Goal: Information Seeking & Learning: Find specific fact

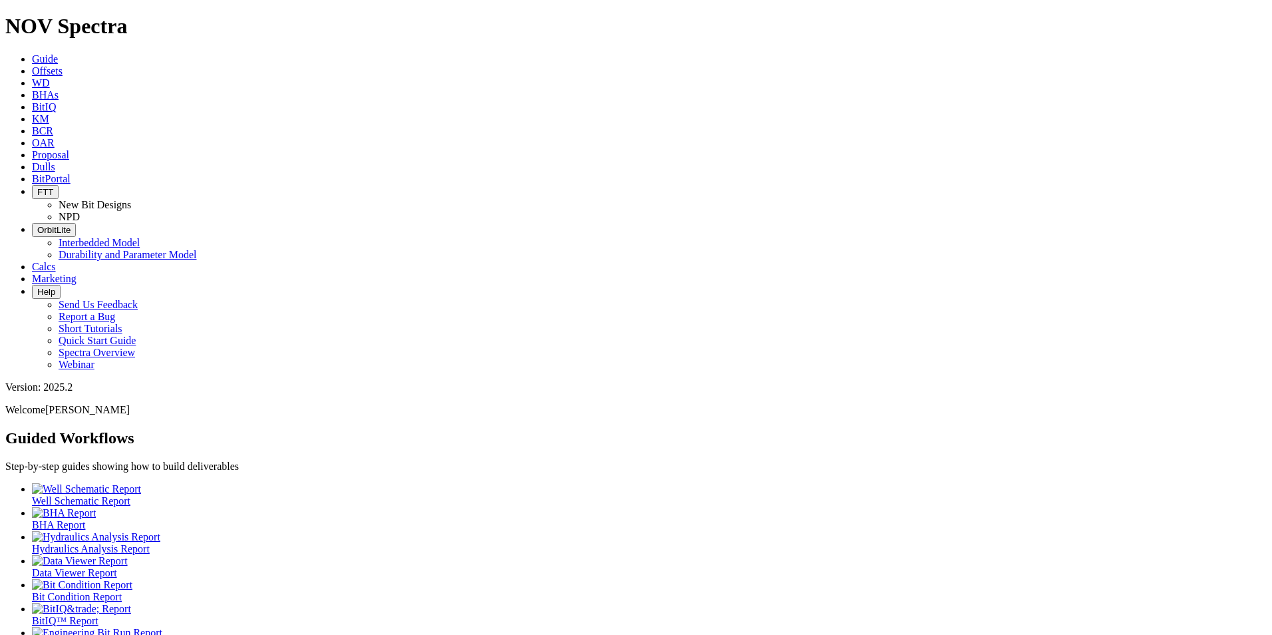
click at [32, 161] on icon at bounding box center [32, 166] width 0 height 11
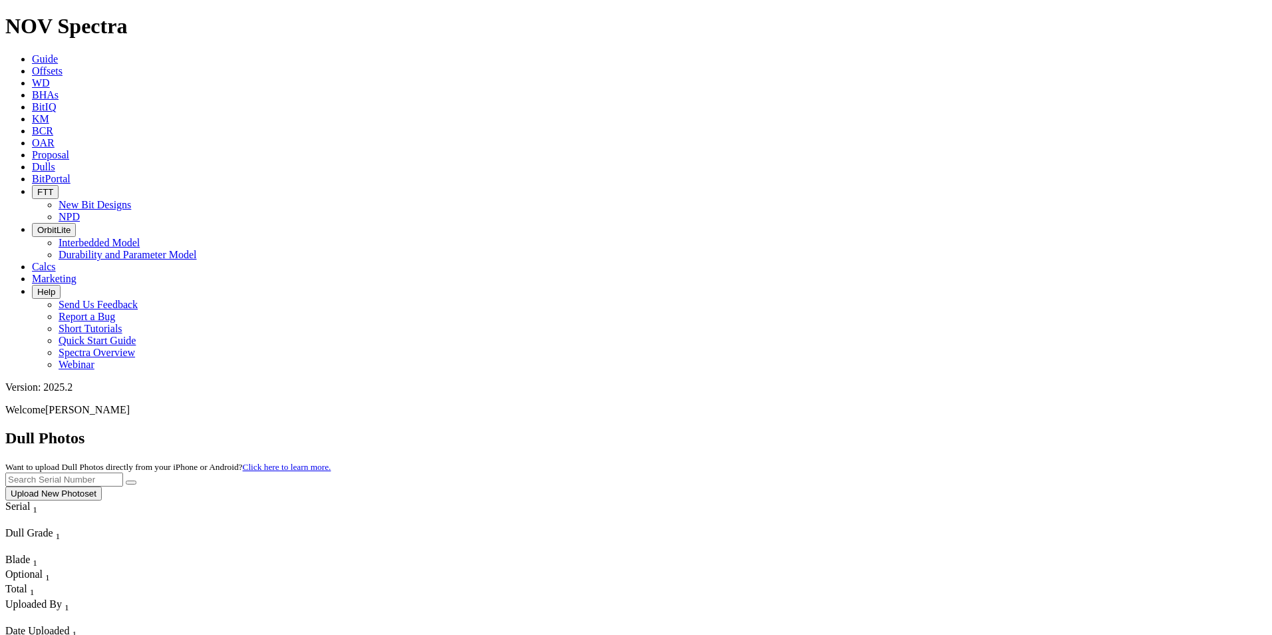
click at [123, 472] on input "text" at bounding box center [64, 479] width 118 height 14
type input "A310987"
click at [136, 480] on button "submit" at bounding box center [131, 482] width 11 height 4
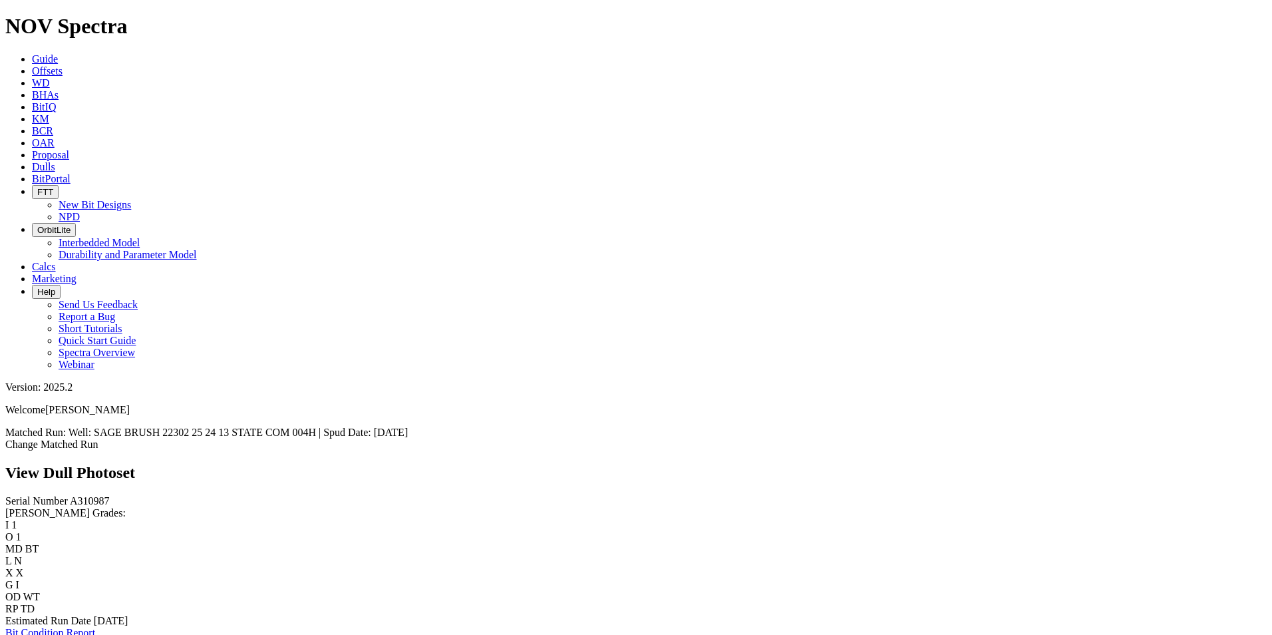
scroll to position [1065, 0]
click at [39, 495] on div "Serial Number A310987 RH Dull Grades: I 1 O 1 MD BT L N X X G I OD WT RP TD Est…" at bounding box center [636, 567] width 1262 height 144
click at [55, 161] on link "Dulls" at bounding box center [43, 166] width 23 height 11
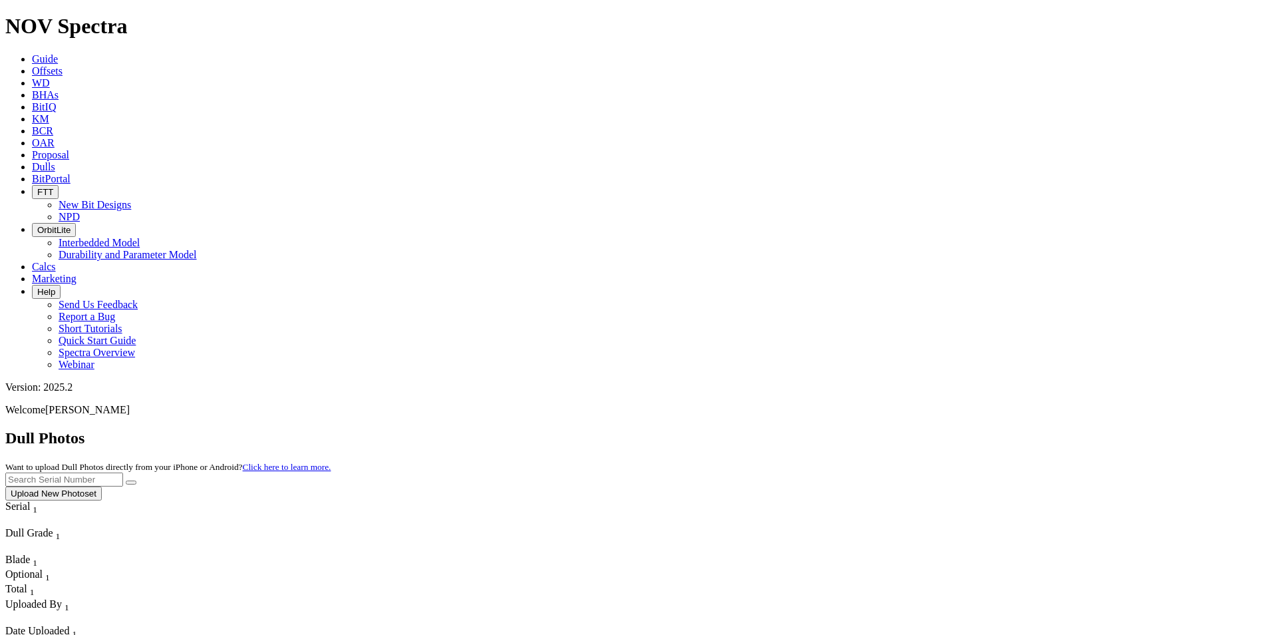
click at [123, 472] on input "text" at bounding box center [64, 479] width 118 height 14
type input "A318311"
click at [136, 480] on button "submit" at bounding box center [131, 482] width 11 height 4
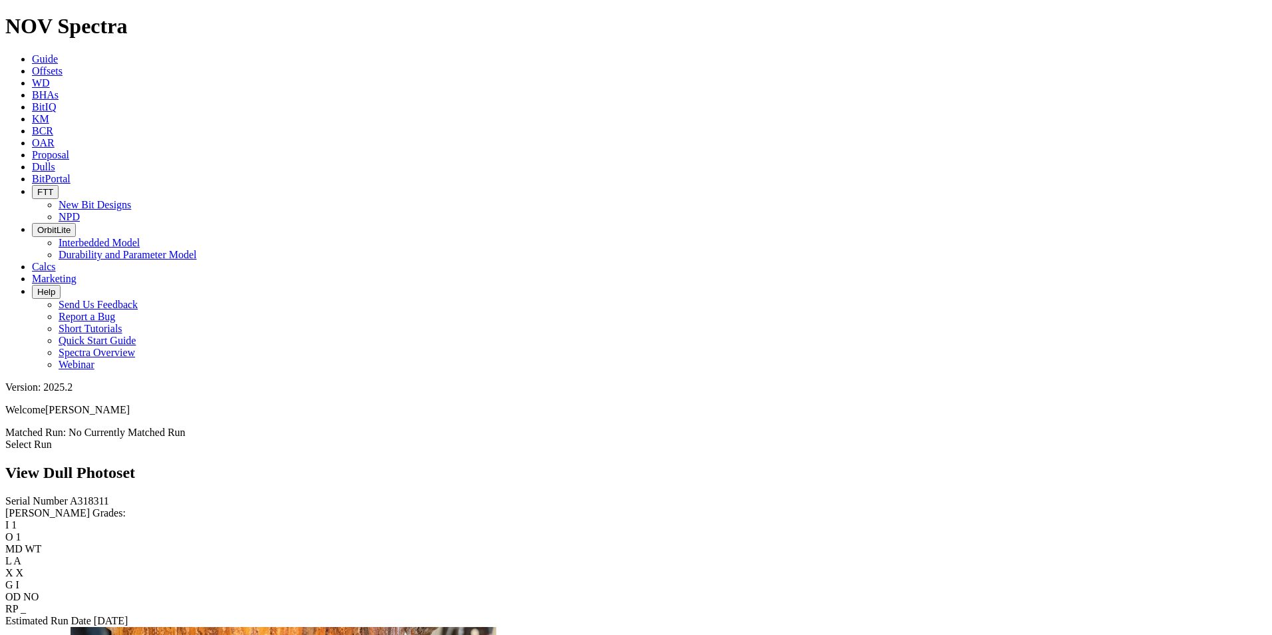
click at [55, 161] on span "Dulls" at bounding box center [43, 166] width 23 height 11
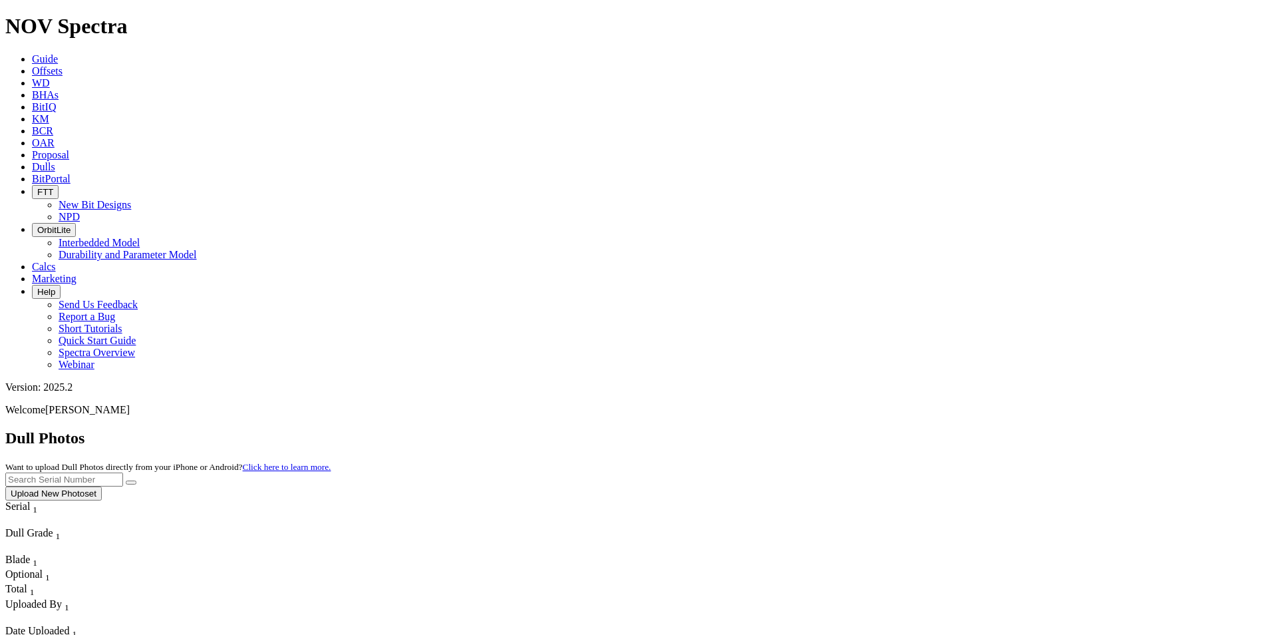
click at [123, 472] on input "text" at bounding box center [64, 479] width 118 height 14
type input "A315452"
click at [131, 482] on icon "submit" at bounding box center [131, 482] width 0 height 0
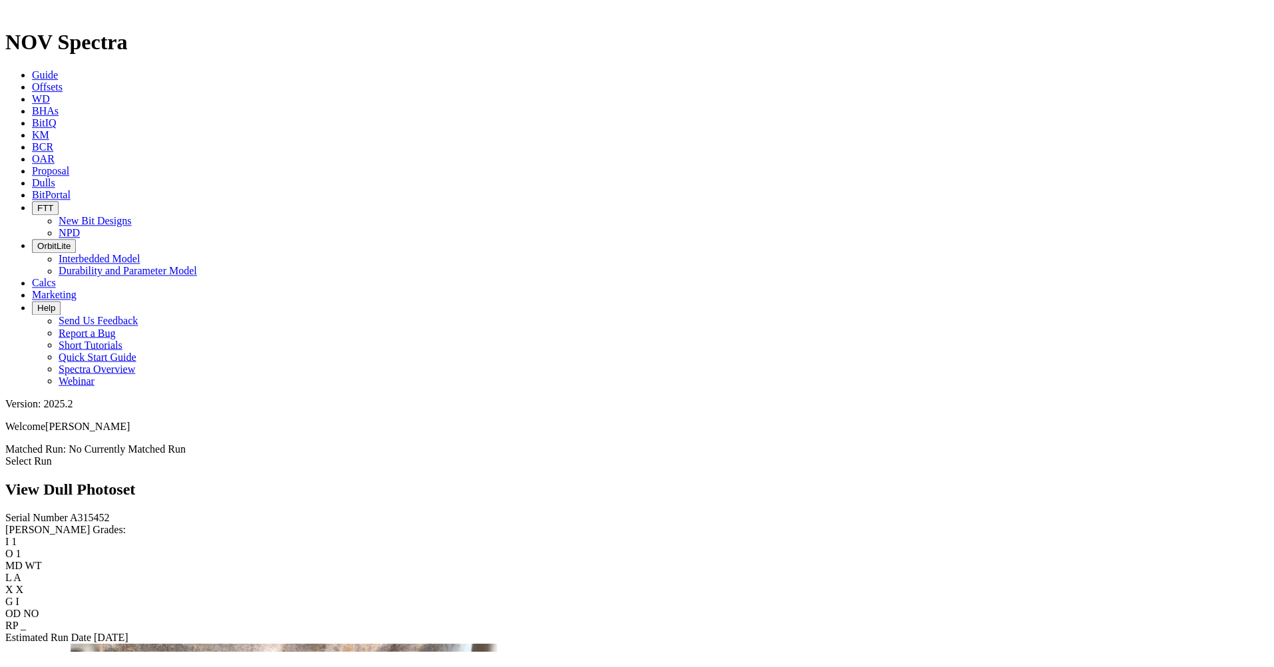
scroll to position [1540, 0]
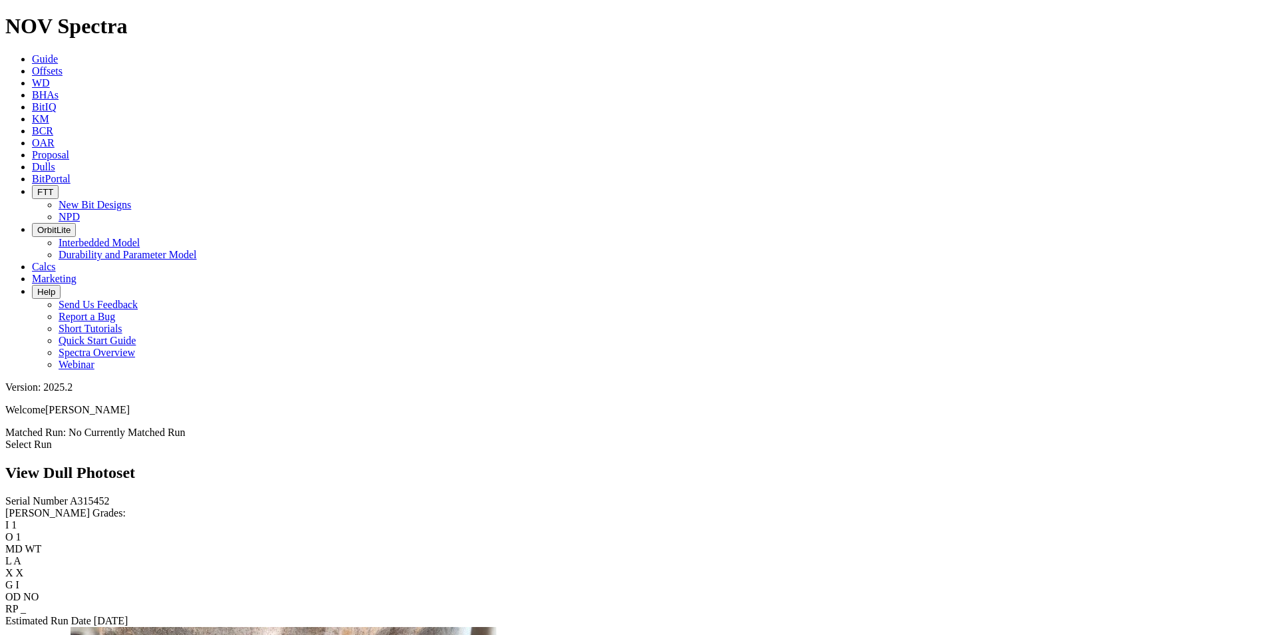
click at [79, 495] on div "Serial Number A315452 [PERSON_NAME] Grades: I 1 O 1 MD WT L A X X G I OD NO RP …" at bounding box center [636, 561] width 1262 height 132
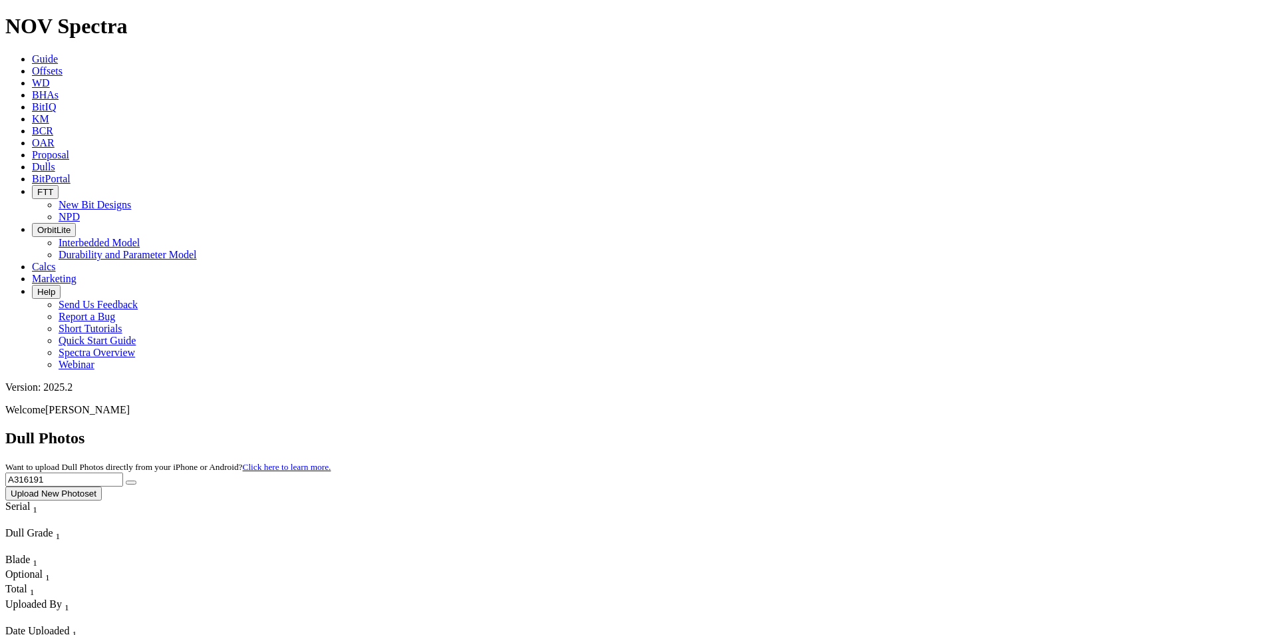
drag, startPoint x: 1009, startPoint y: 60, endPoint x: 768, endPoint y: 57, distance: 241.6
click at [768, 429] on div "Dull Photos Want to upload Dull Photos directly from your iPhone or Android? Cl…" at bounding box center [636, 464] width 1262 height 71
click at [123, 472] on input "text" at bounding box center [64, 479] width 118 height 14
click at [136, 480] on button "submit" at bounding box center [131, 482] width 11 height 4
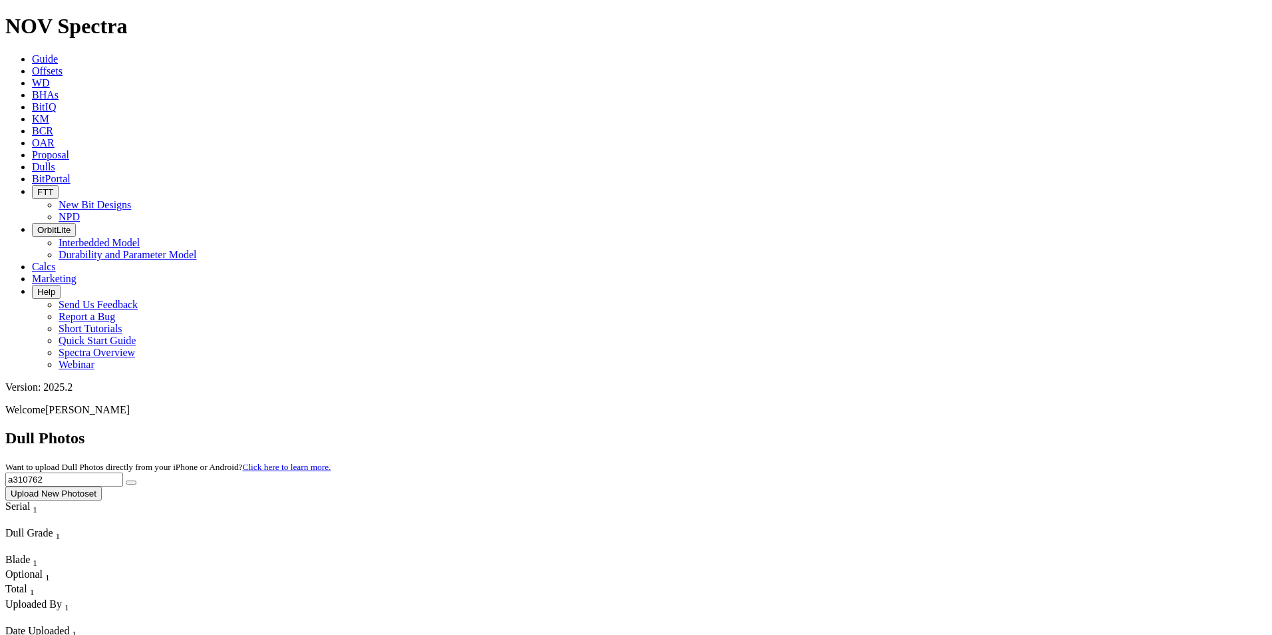
drag, startPoint x: 981, startPoint y: 50, endPoint x: 937, endPoint y: 55, distance: 44.2
click at [937, 429] on div "Dull Photos Want to upload Dull Photos directly from your iPhone or Android? Cl…" at bounding box center [636, 464] width 1262 height 71
type input "A317941"
click at [136, 480] on button "submit" at bounding box center [131, 482] width 11 height 4
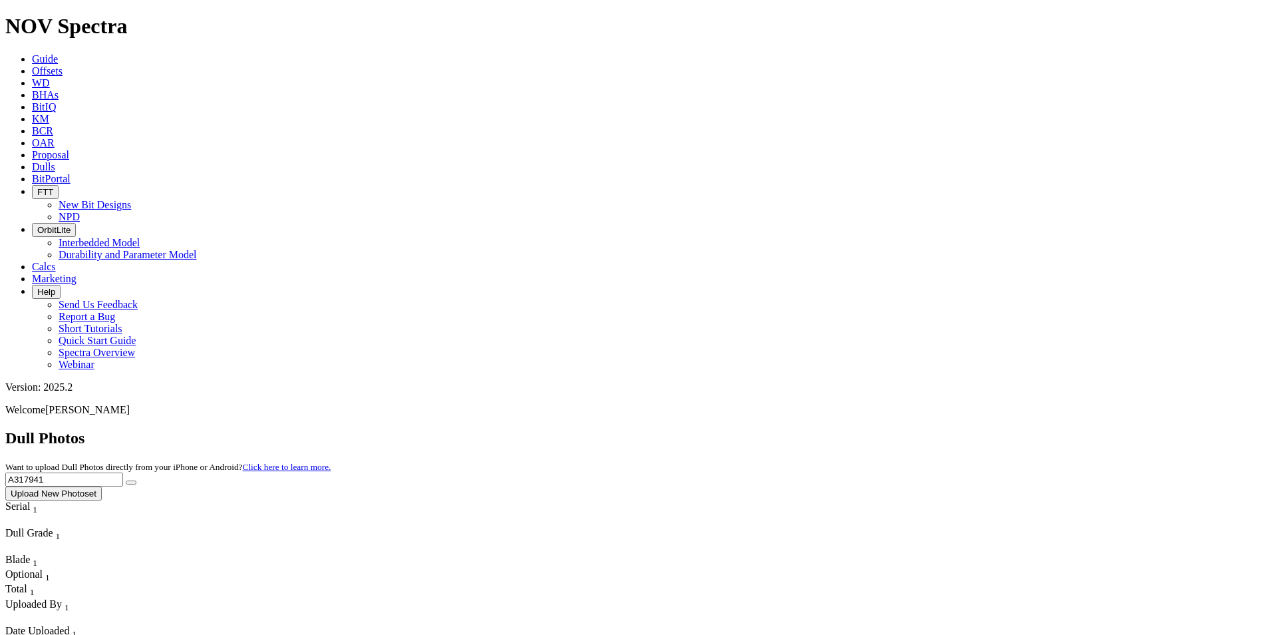
drag, startPoint x: 992, startPoint y: 66, endPoint x: 905, endPoint y: 41, distance: 89.9
type input "A319291"
click at [136, 480] on button "submit" at bounding box center [131, 482] width 11 height 4
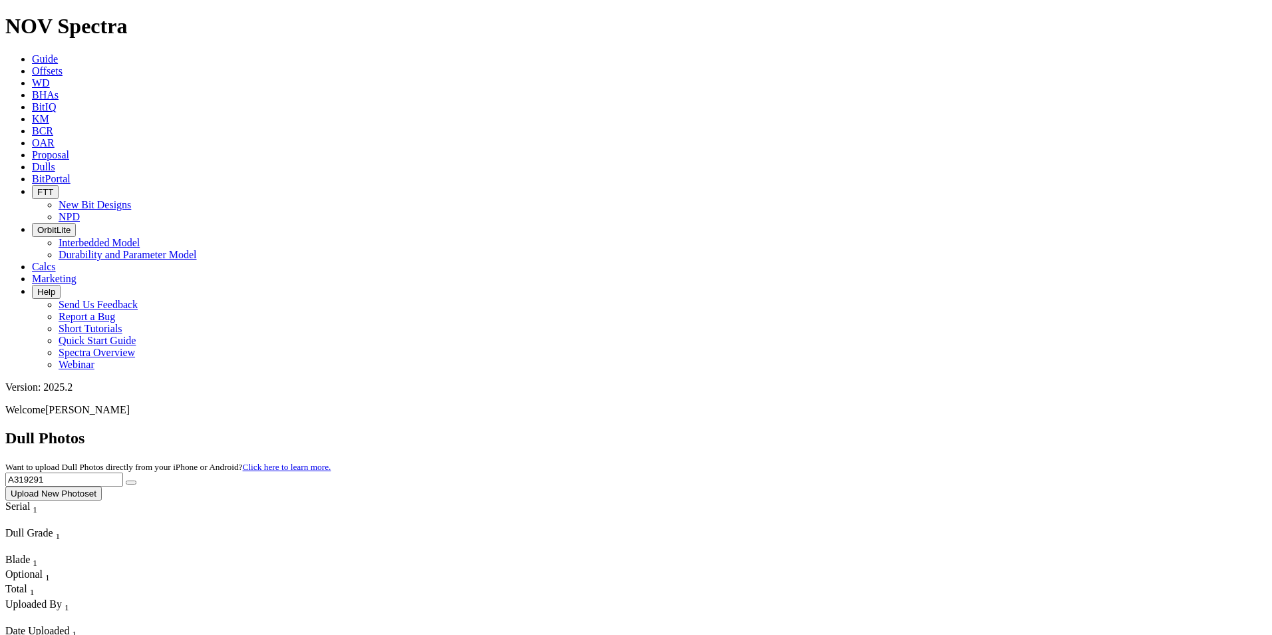
drag, startPoint x: 1011, startPoint y: 67, endPoint x: 864, endPoint y: 60, distance: 147.2
click at [868, 429] on div "Dull Photos Want to upload Dull Photos directly from your iPhone or Android? Cl…" at bounding box center [636, 464] width 1262 height 71
click at [136, 480] on button "submit" at bounding box center [131, 482] width 11 height 4
drag, startPoint x: 1008, startPoint y: 61, endPoint x: 921, endPoint y: 53, distance: 87.6
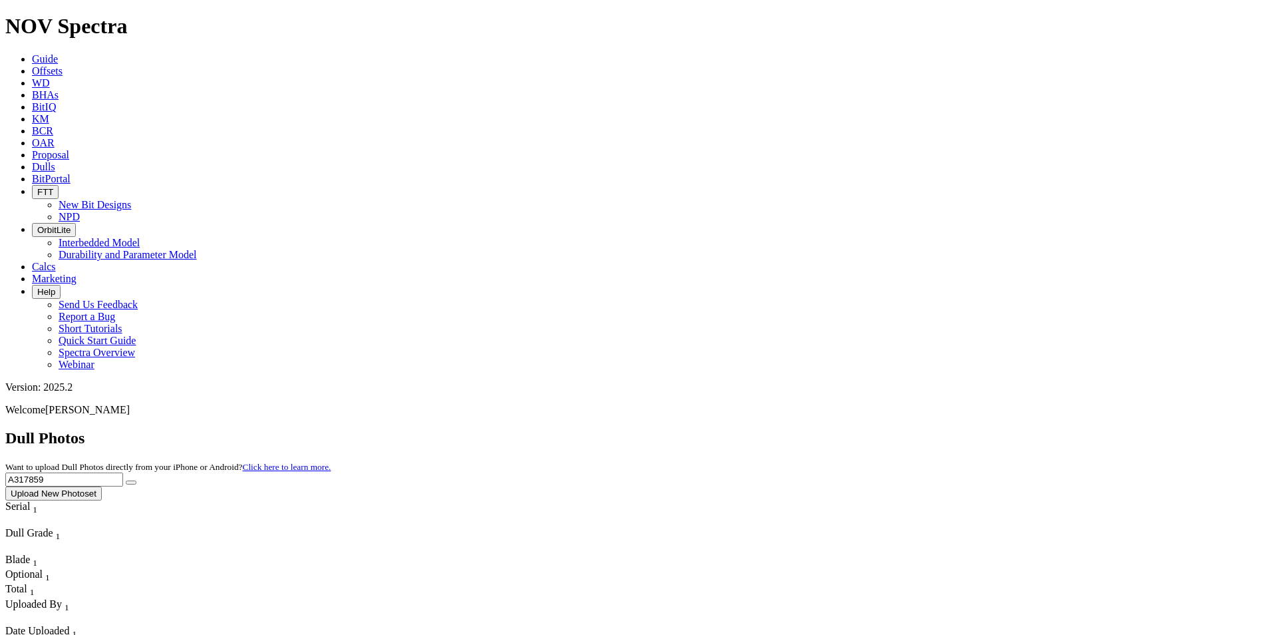
click at [921, 429] on div "Dull Photos Want to upload Dull Photos directly from your iPhone or Android? Cl…" at bounding box center [636, 464] width 1262 height 71
click at [123, 472] on input "A320536" at bounding box center [64, 479] width 118 height 14
click at [136, 480] on button "submit" at bounding box center [131, 482] width 11 height 4
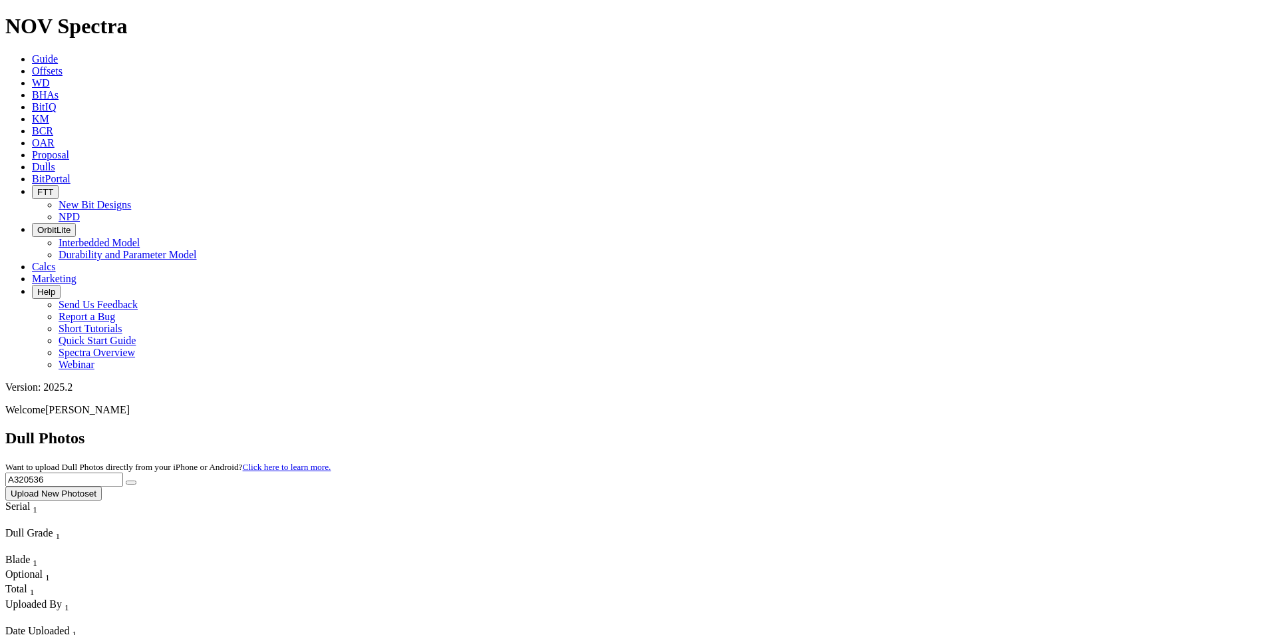
drag, startPoint x: 999, startPoint y: 62, endPoint x: 892, endPoint y: 60, distance: 107.2
click at [892, 429] on div "Dull Photos Want to upload Dull Photos directly from your iPhone or Android? Cl…" at bounding box center [636, 464] width 1262 height 71
type input "A320051"
click at [131, 482] on icon "submit" at bounding box center [131, 482] width 0 height 0
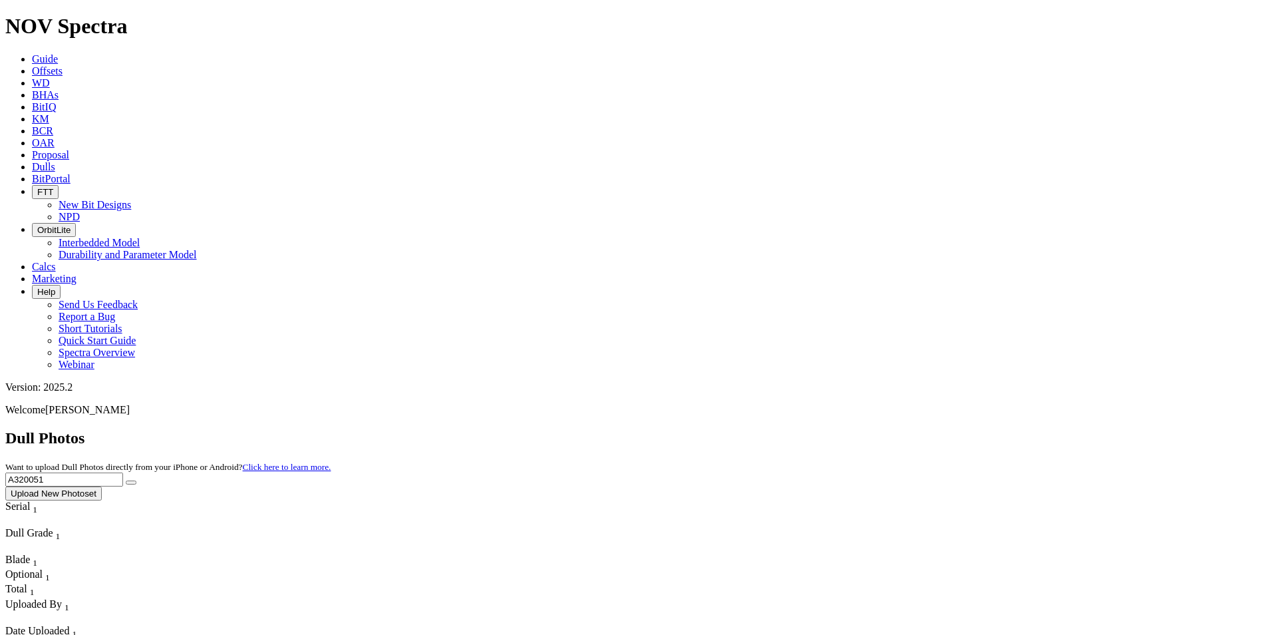
drag, startPoint x: 996, startPoint y: 65, endPoint x: 936, endPoint y: 55, distance: 60.6
click at [936, 429] on div "Dull Photos Want to upload Dull Photos directly from your iPhone or Android? Cl…" at bounding box center [636, 464] width 1262 height 71
type input "A320734"
click at [136, 480] on button "submit" at bounding box center [131, 482] width 11 height 4
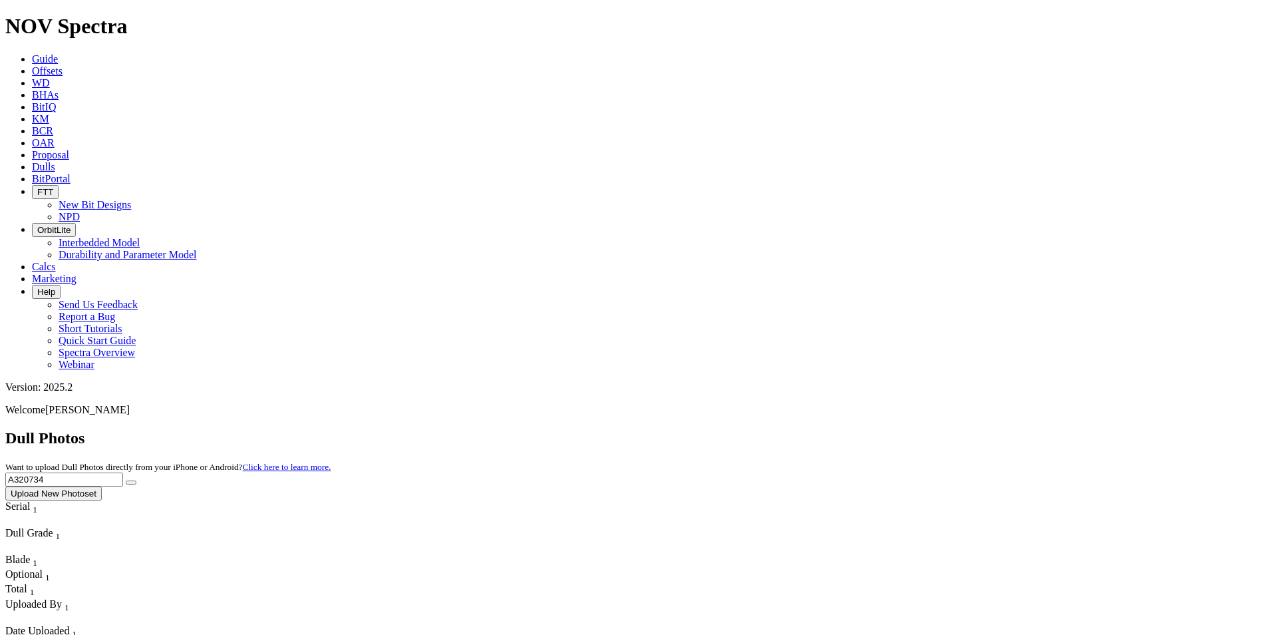
drag, startPoint x: 987, startPoint y: 57, endPoint x: 1008, endPoint y: 67, distance: 23.5
click at [123, 472] on input "A320734" at bounding box center [64, 479] width 118 height 14
drag, startPoint x: 1011, startPoint y: 63, endPoint x: 1002, endPoint y: 63, distance: 9.3
click at [123, 472] on input "A320734" at bounding box center [64, 479] width 118 height 14
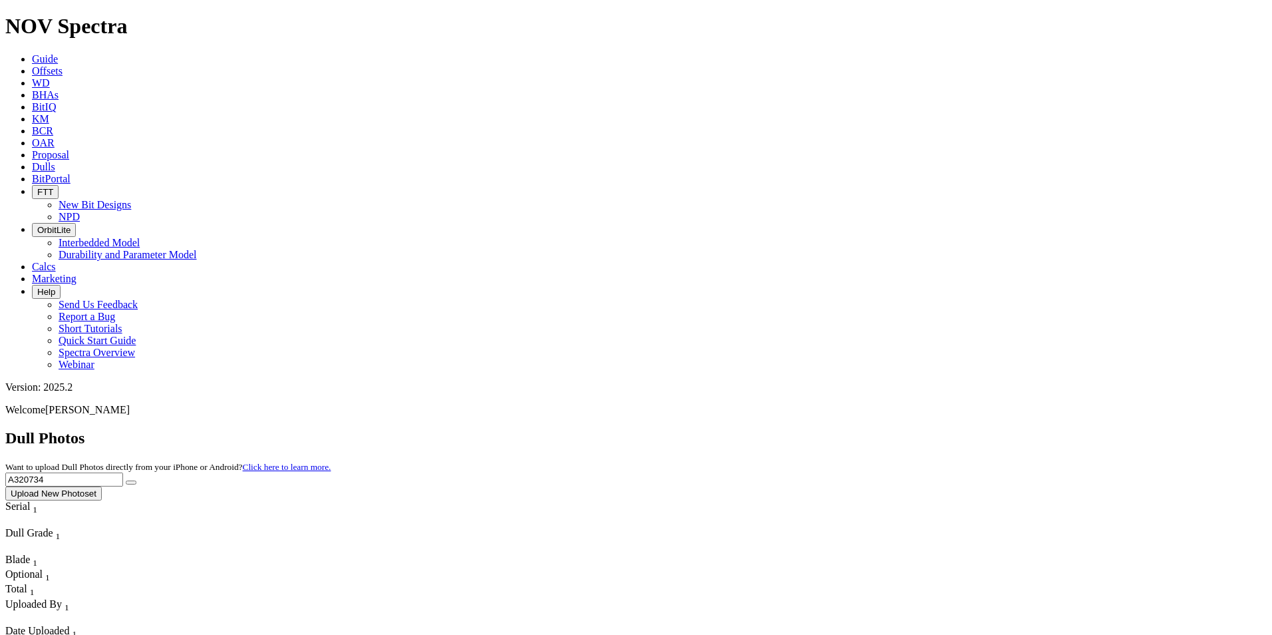
drag, startPoint x: 1002, startPoint y: 63, endPoint x: 897, endPoint y: 67, distance: 105.2
click at [897, 429] on div "Dull Photos Want to upload Dull Photos directly from your iPhone or Android? Cl…" at bounding box center [636, 464] width 1262 height 71
click at [136, 480] on button "submit" at bounding box center [131, 482] width 11 height 4
drag, startPoint x: 1004, startPoint y: 64, endPoint x: 904, endPoint y: 58, distance: 100.0
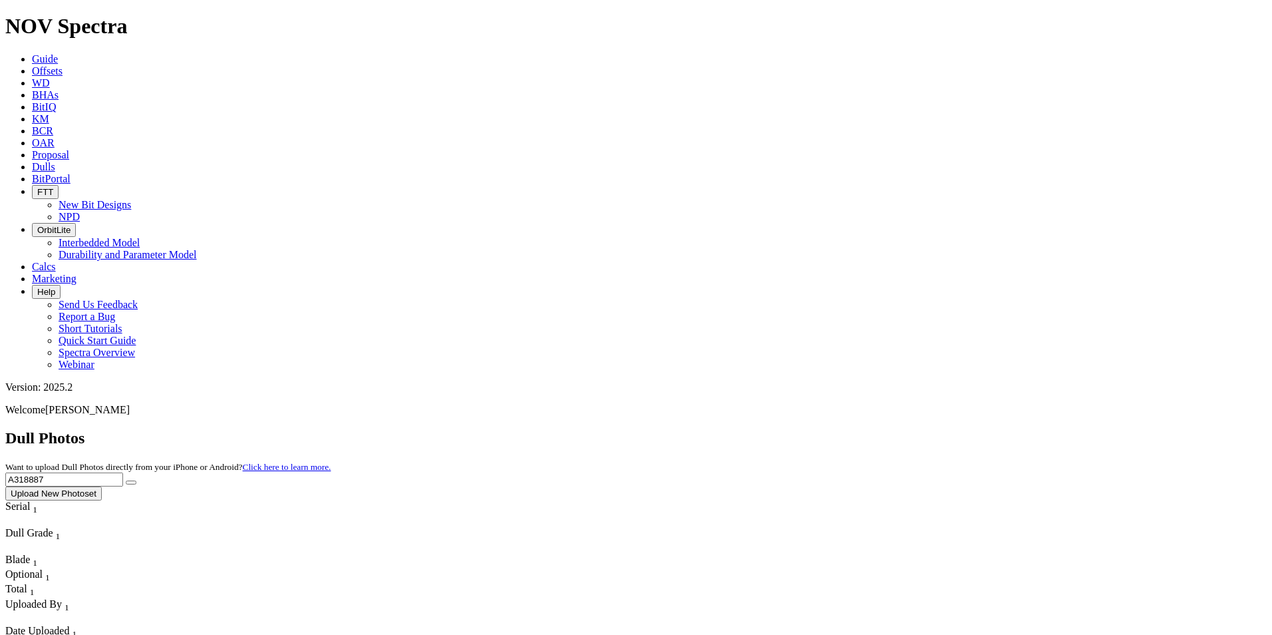
click at [904, 429] on div "Dull Photos Want to upload Dull Photos directly from your iPhone or Android? Cl…" at bounding box center [636, 464] width 1262 height 71
click at [131, 482] on icon "submit" at bounding box center [131, 482] width 0 height 0
drag, startPoint x: 1045, startPoint y: 57, endPoint x: 918, endPoint y: 45, distance: 128.3
click at [918, 429] on div "Dull Photos Want to upload Dull Photos directly from your iPhone or Android? Cl…" at bounding box center [636, 464] width 1262 height 71
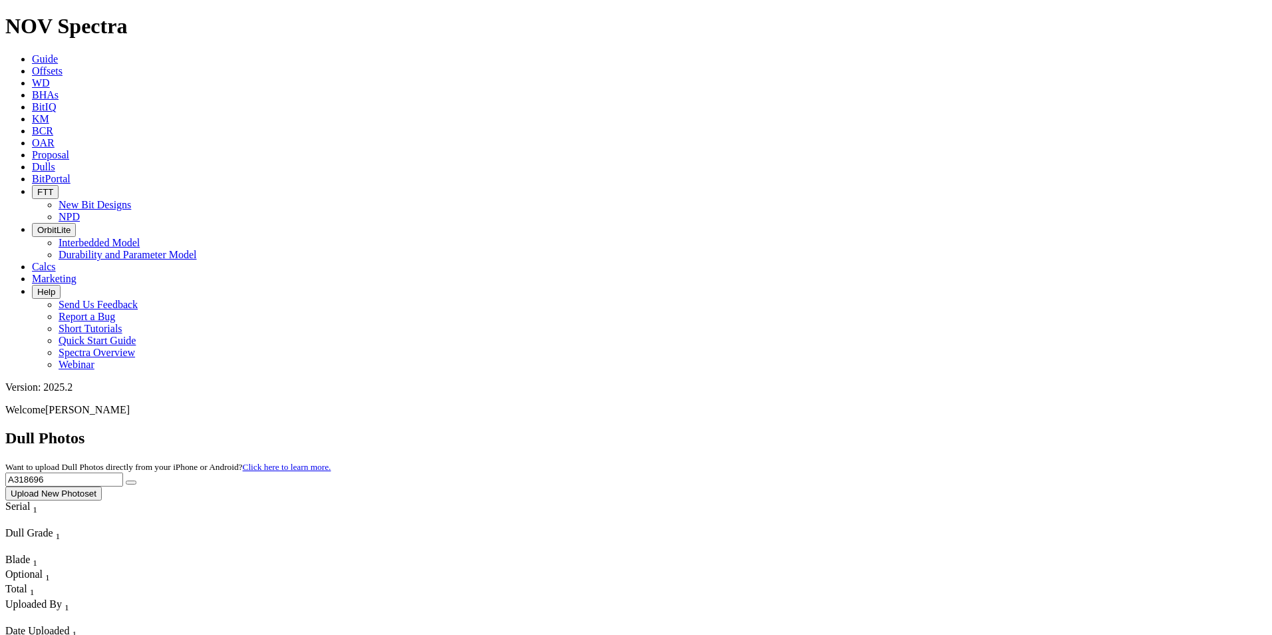
type input "A318696"
click at [131, 482] on icon "submit" at bounding box center [131, 482] width 0 height 0
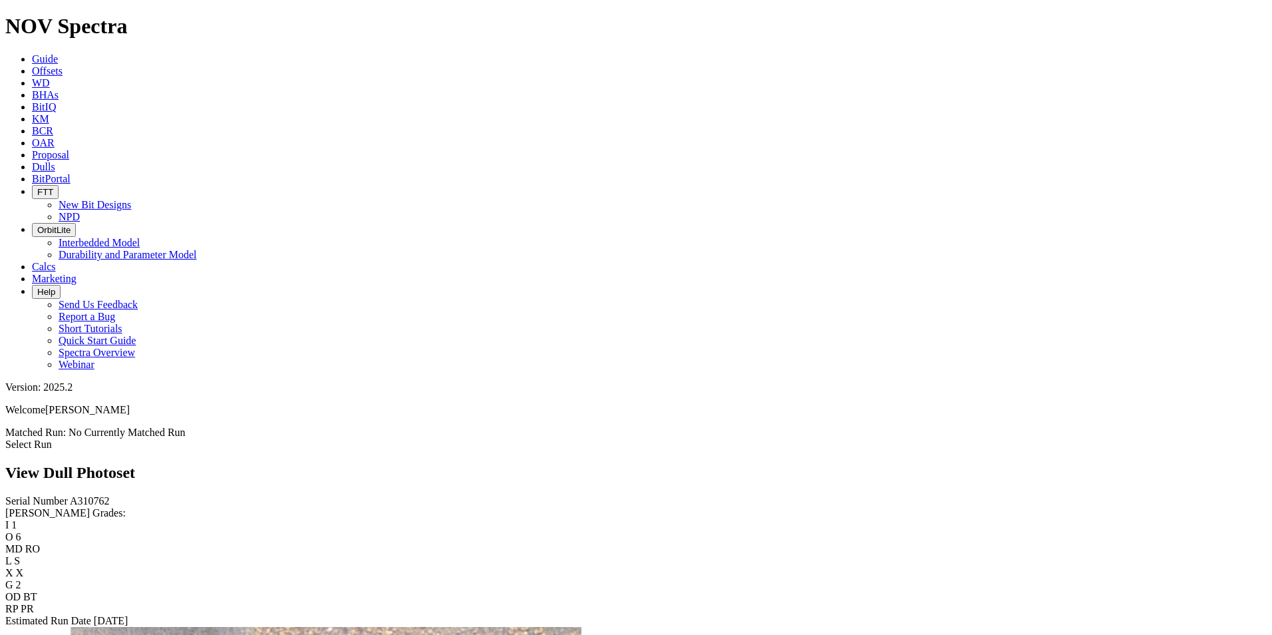
scroll to position [998, 0]
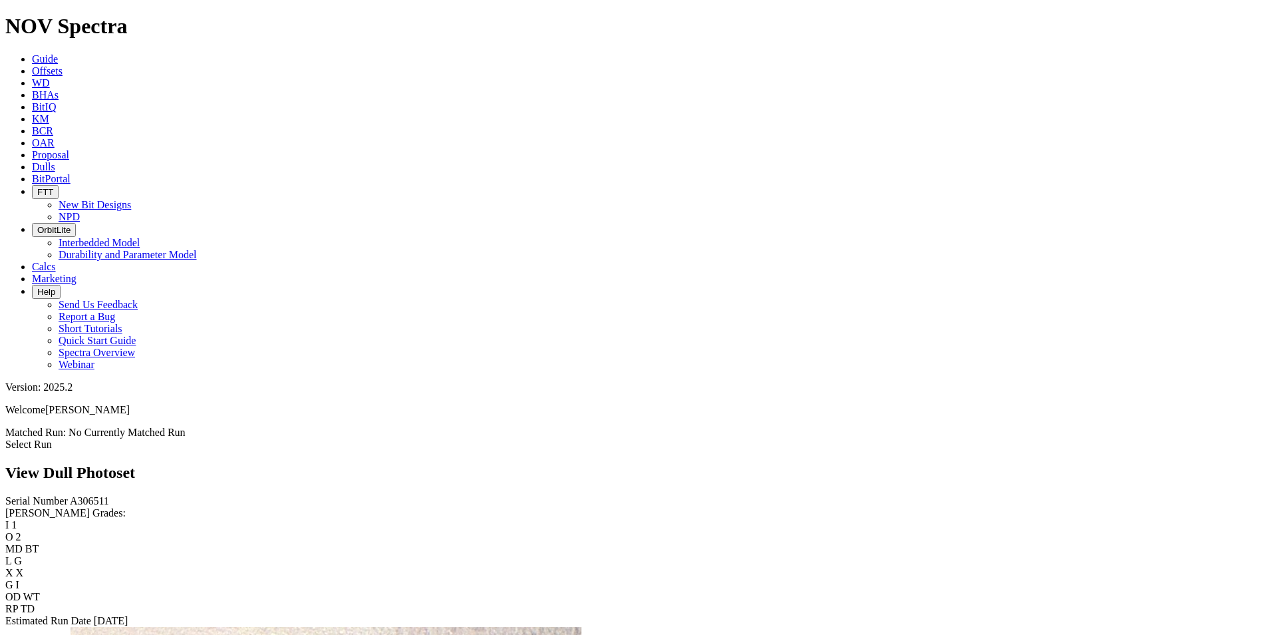
scroll to position [1397, 0]
click at [108, 495] on div "Serial Number A318696 RH Dull Grades: I 1 O 1 MD WT L A X X G I OD NO RP TD Est…" at bounding box center [636, 567] width 1262 height 144
click at [55, 161] on link "Dulls" at bounding box center [43, 166] width 23 height 11
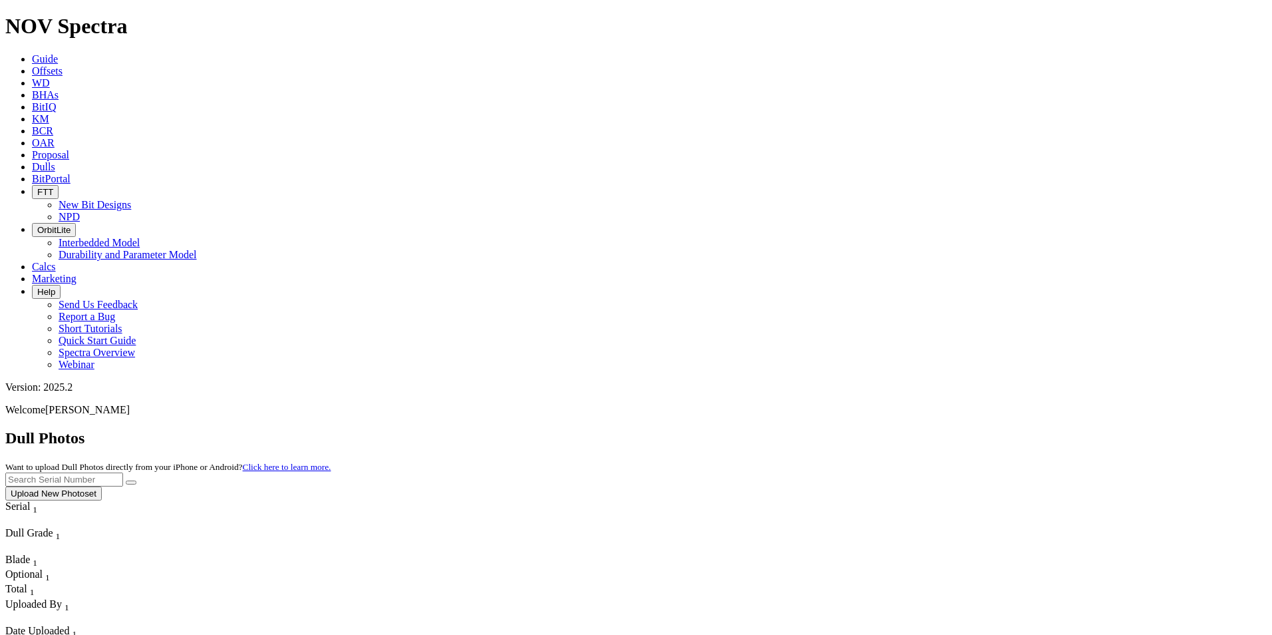
click at [123, 472] on input "text" at bounding box center [64, 479] width 118 height 14
type input "A310987"
click at [131, 482] on icon "submit" at bounding box center [131, 482] width 0 height 0
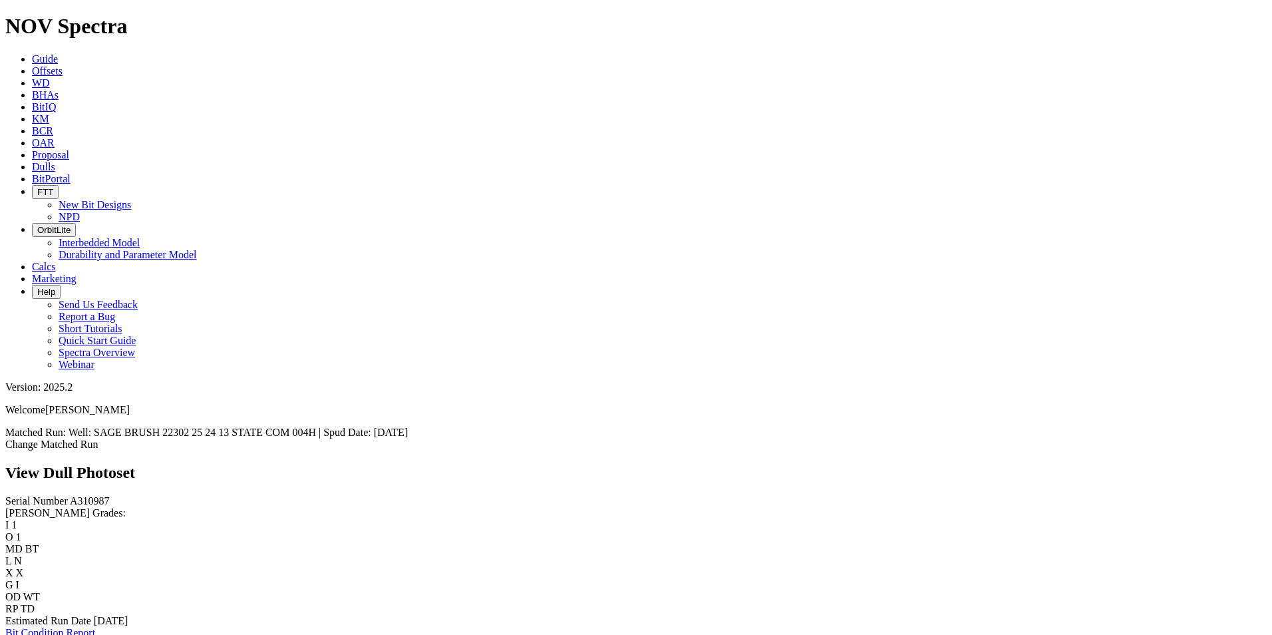
click at [55, 161] on link "Dulls" at bounding box center [43, 166] width 23 height 11
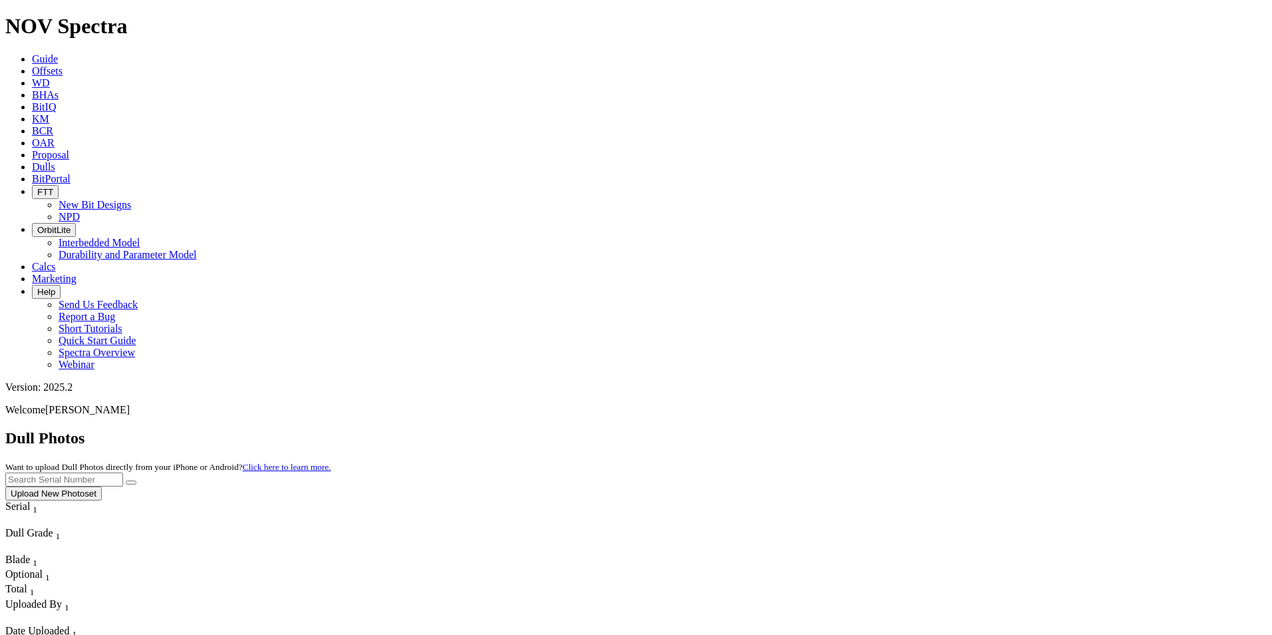
click at [123, 472] on input "text" at bounding box center [64, 479] width 118 height 14
click at [136, 480] on button "submit" at bounding box center [131, 482] width 11 height 4
drag, startPoint x: 1019, startPoint y: 62, endPoint x: 924, endPoint y: 61, distance: 95.2
click at [924, 429] on div "Dull Photos Want to upload Dull Photos directly from your iPhone or Android? Cl…" at bounding box center [636, 464] width 1262 height 71
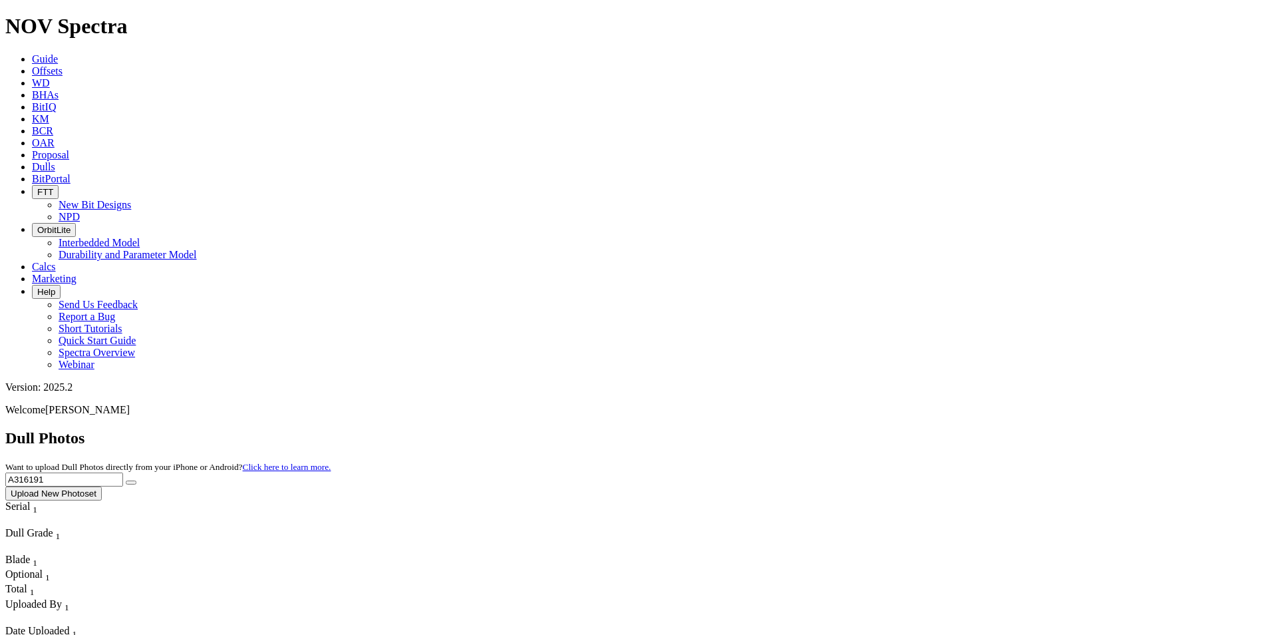
type input "A316191"
click at [131, 482] on icon "submit" at bounding box center [131, 482] width 0 height 0
drag, startPoint x: 1031, startPoint y: 56, endPoint x: 822, endPoint y: 42, distance: 209.4
click at [822, 429] on div "Dull Photos Want to upload Dull Photos directly from your iPhone or Android? Cl…" at bounding box center [636, 464] width 1262 height 71
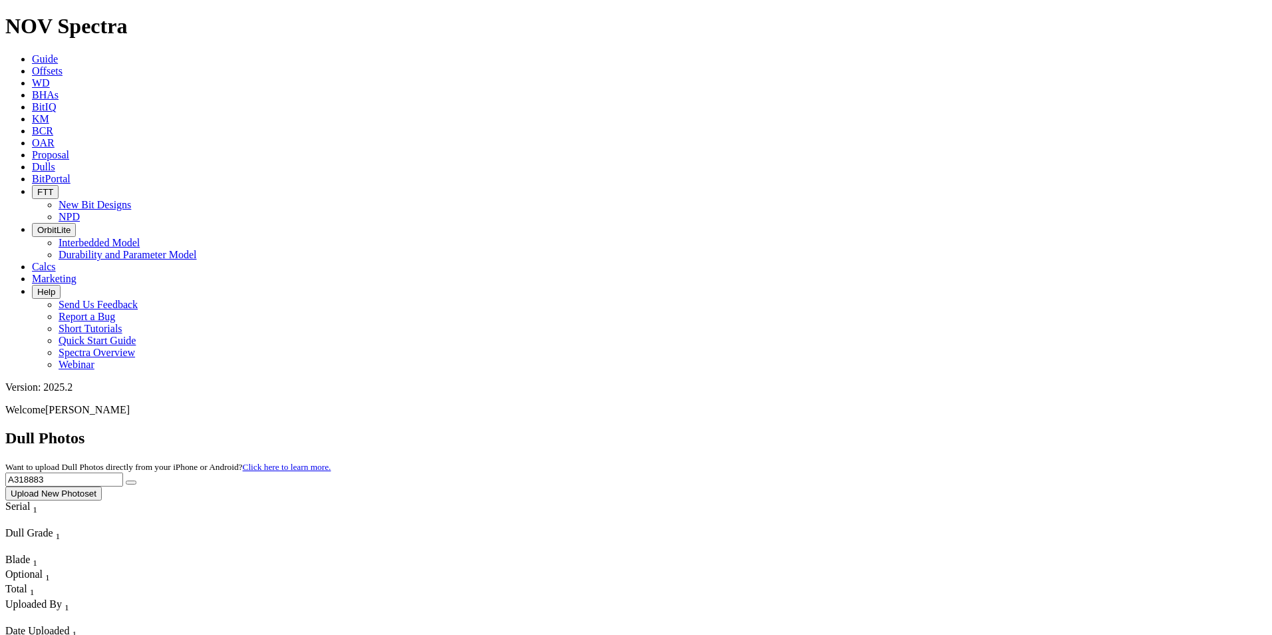
type input "A318883"
click at [136, 480] on button "submit" at bounding box center [131, 482] width 11 height 4
drag, startPoint x: 1005, startPoint y: 55, endPoint x: 886, endPoint y: 29, distance: 121.8
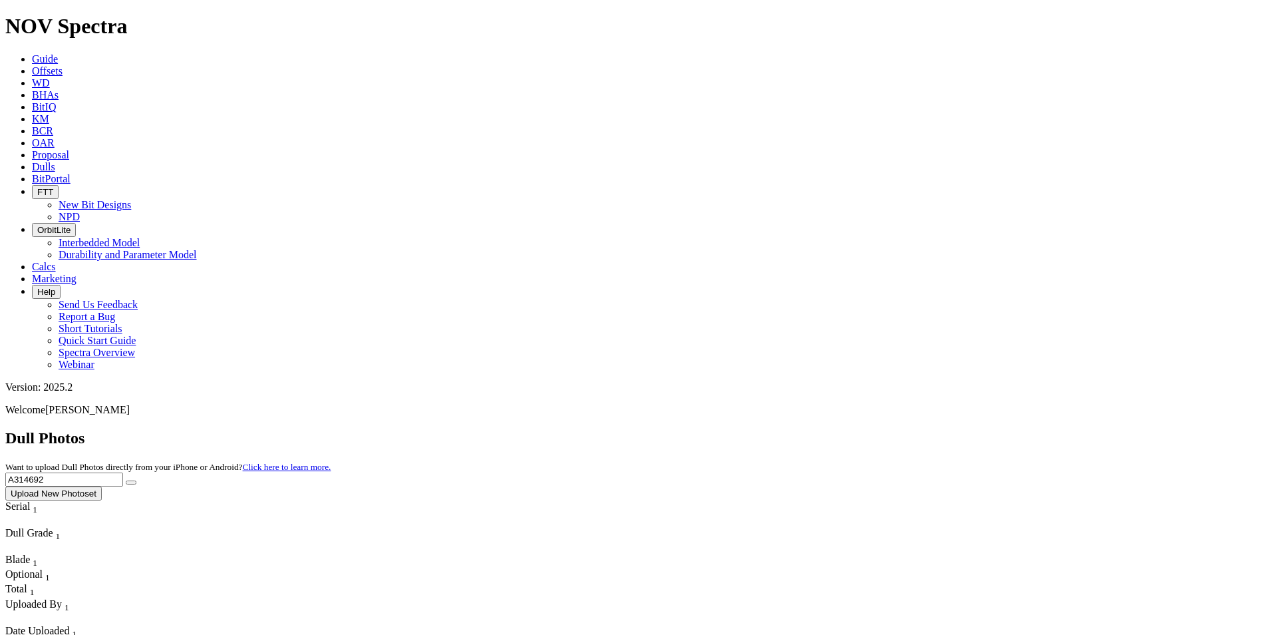
type input "A314692"
click at [131, 482] on icon "submit" at bounding box center [131, 482] width 0 height 0
drag, startPoint x: 1008, startPoint y: 55, endPoint x: 935, endPoint y: 52, distance: 73.2
click at [938, 429] on div "Dull Photos Want to upload Dull Photos directly from your iPhone or Android? Cl…" at bounding box center [636, 464] width 1262 height 71
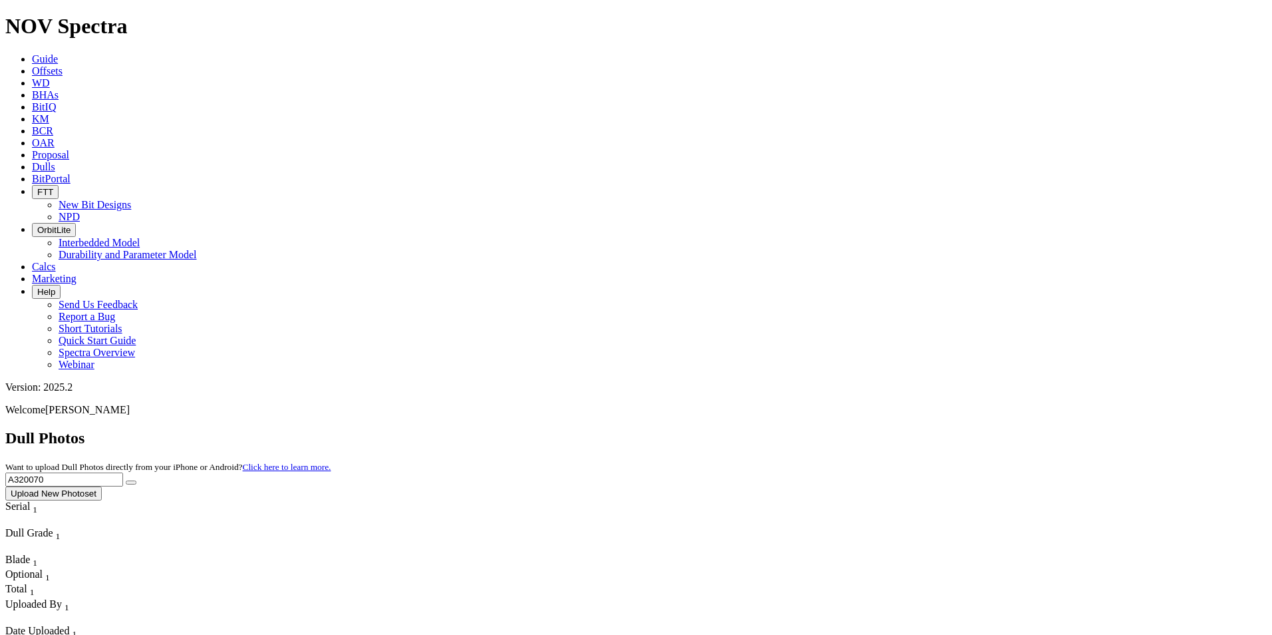
click at [131, 482] on icon "submit" at bounding box center [131, 482] width 0 height 0
drag, startPoint x: 1012, startPoint y: 62, endPoint x: 923, endPoint y: 62, distance: 89.2
click at [923, 429] on div "Dull Photos Want to upload Dull Photos directly from your iPhone or Android? Cl…" at bounding box center [636, 464] width 1262 height 71
type input "A316238"
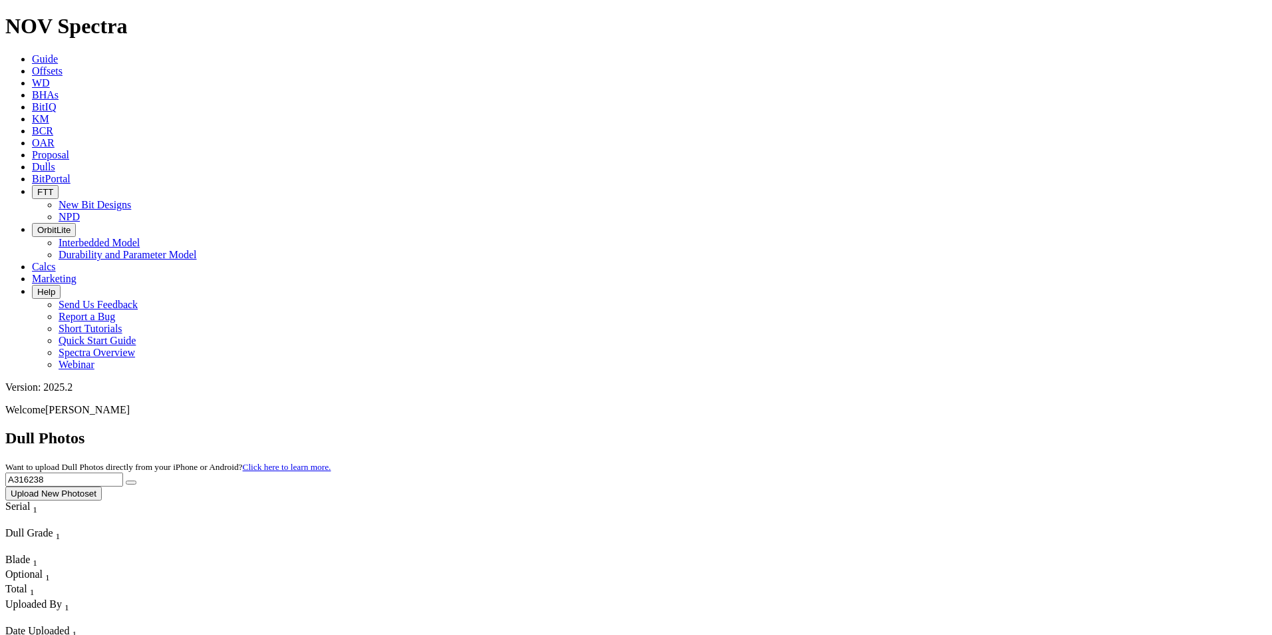
click at [136, 480] on button "submit" at bounding box center [131, 482] width 11 height 4
drag, startPoint x: 1011, startPoint y: 51, endPoint x: 902, endPoint y: 43, distance: 109.4
click at [904, 429] on div "Dull Photos Want to upload Dull Photos directly from your iPhone or Android? Cl…" at bounding box center [636, 464] width 1262 height 71
type input "A320356"
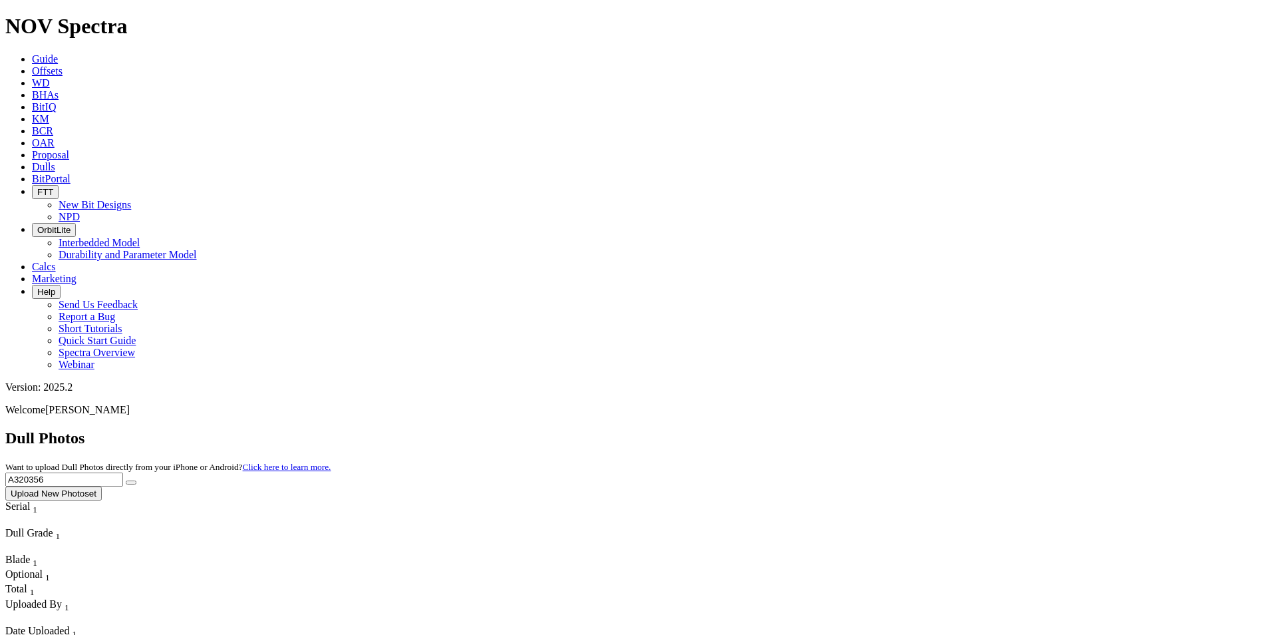
click at [131, 482] on icon "submit" at bounding box center [131, 482] width 0 height 0
click at [123, 472] on input "A320356" at bounding box center [64, 479] width 118 height 14
drag, startPoint x: 1010, startPoint y: 57, endPoint x: 866, endPoint y: 49, distance: 144.0
click at [866, 429] on div "Dull Photos Want to upload Dull Photos directly from your iPhone or Android? Cl…" at bounding box center [636, 464] width 1262 height 71
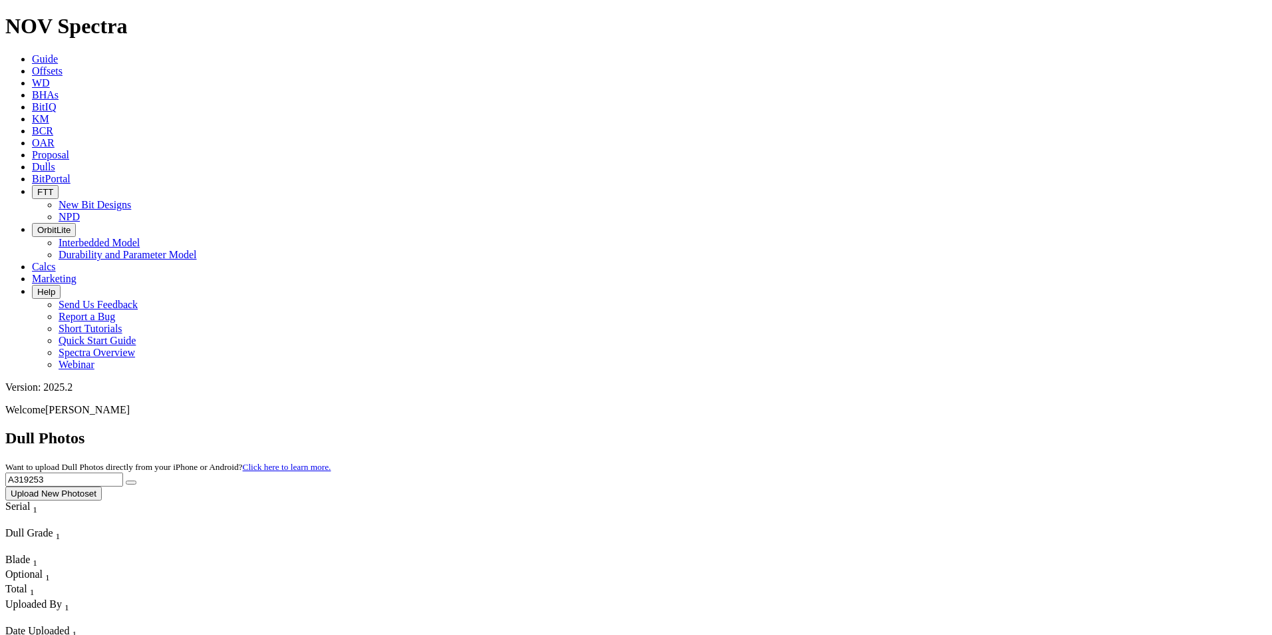
type input "A319253"
click at [136, 480] on button "submit" at bounding box center [131, 482] width 11 height 4
drag, startPoint x: 1017, startPoint y: 56, endPoint x: 953, endPoint y: 49, distance: 64.9
click at [123, 472] on input "A319253" at bounding box center [64, 479] width 118 height 14
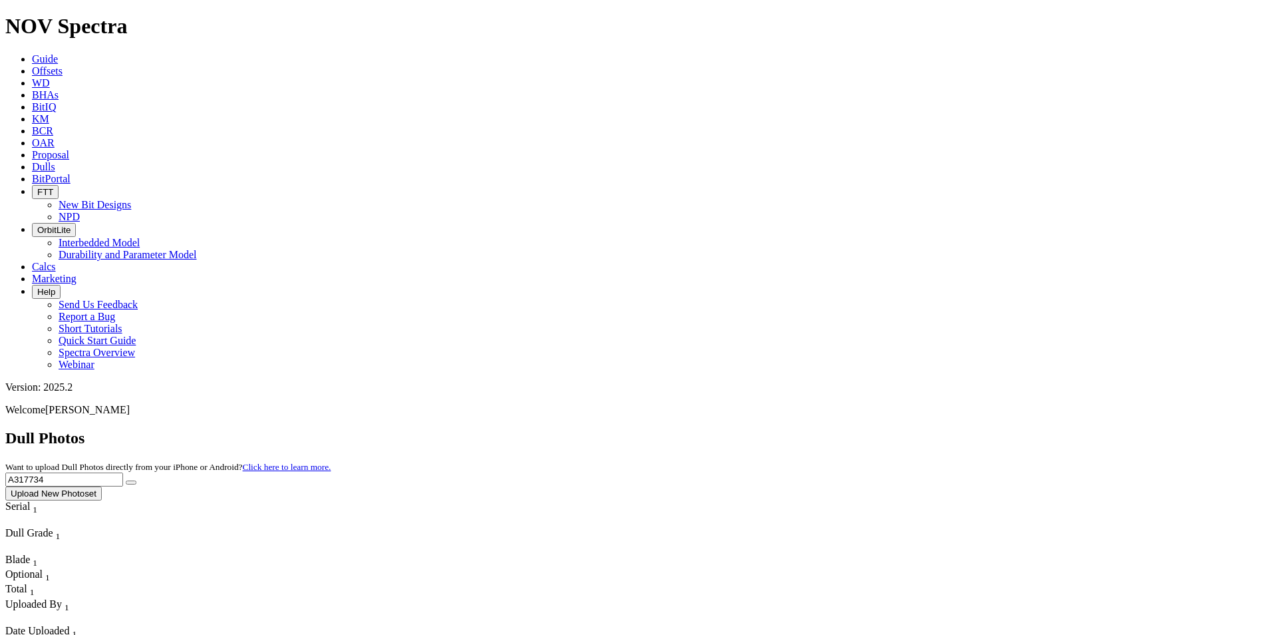
type input "A317734"
click at [136, 480] on button "submit" at bounding box center [131, 482] width 11 height 4
drag, startPoint x: 1011, startPoint y: 63, endPoint x: 922, endPoint y: 63, distance: 89.2
click at [922, 429] on div "Dull Photos Want to upload Dull Photos directly from your iPhone or Android? Cl…" at bounding box center [636, 464] width 1262 height 71
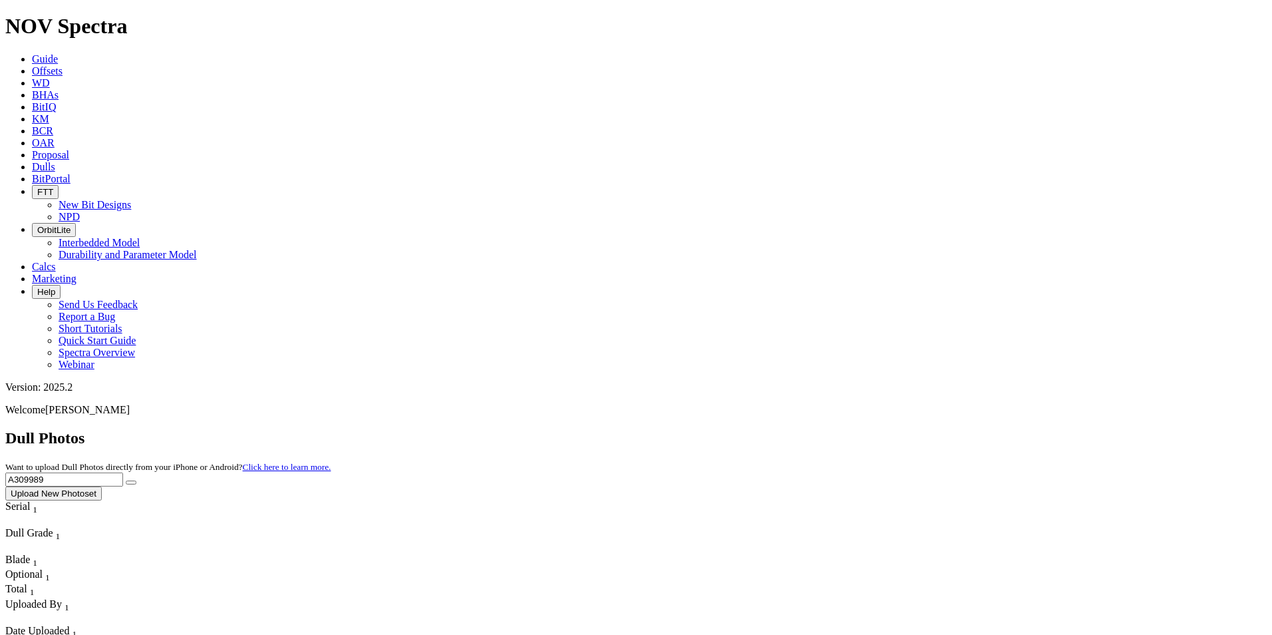
type input "A309989"
click at [136, 480] on button "submit" at bounding box center [131, 482] width 11 height 4
drag, startPoint x: 1052, startPoint y: 55, endPoint x: 844, endPoint y: 49, distance: 208.4
click at [844, 429] on div "Dull Photos Want to upload Dull Photos directly from your iPhone or Android? Cl…" at bounding box center [636, 464] width 1262 height 71
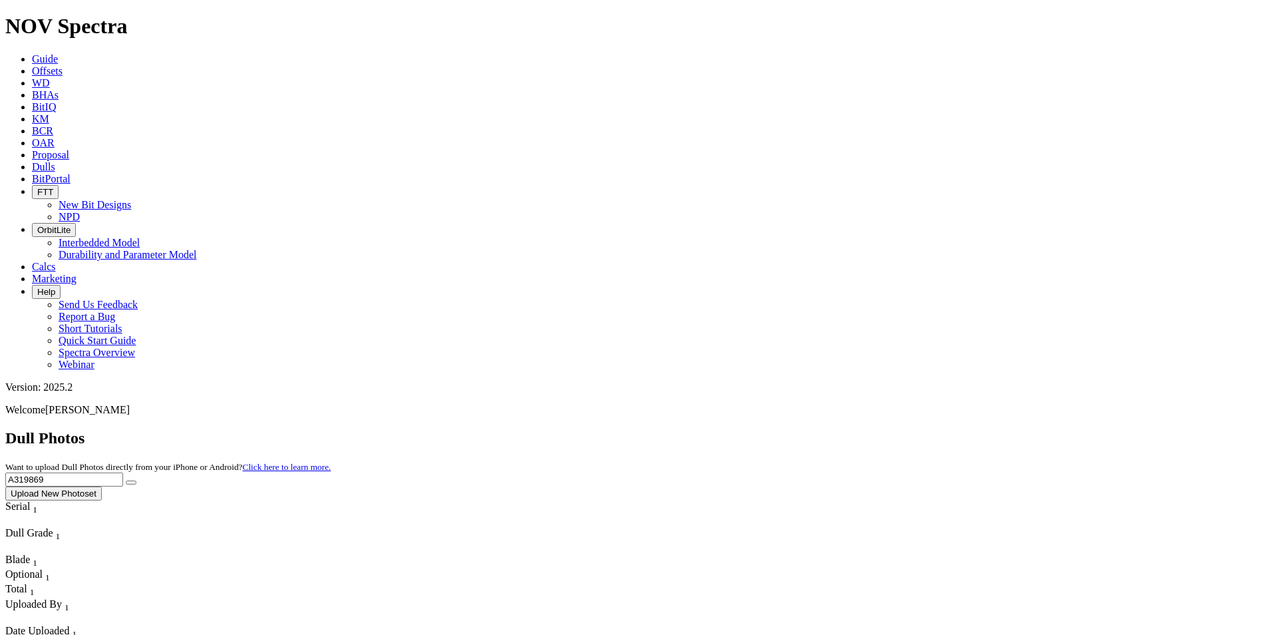
type input "A319869"
click at [136, 480] on button "submit" at bounding box center [131, 482] width 11 height 4
drag, startPoint x: 1035, startPoint y: 50, endPoint x: 913, endPoint y: 35, distance: 123.3
click at [919, 429] on div "Dull Photos Want to upload Dull Photos directly from your iPhone or Android? Cl…" at bounding box center [636, 464] width 1262 height 71
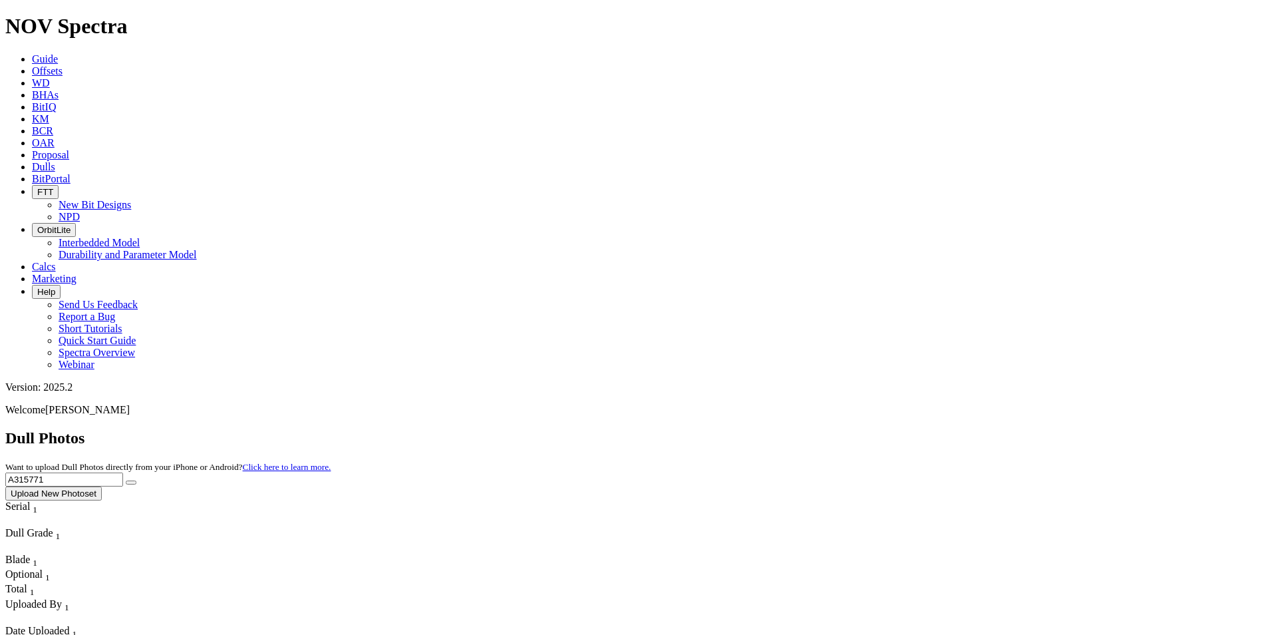
type input "A315771"
click at [136, 480] on button "submit" at bounding box center [131, 482] width 11 height 4
drag, startPoint x: 994, startPoint y: 61, endPoint x: 844, endPoint y: 49, distance: 150.8
click at [842, 429] on div "Dull Photos Want to upload Dull Photos directly from your iPhone or Android? Cl…" at bounding box center [636, 464] width 1262 height 71
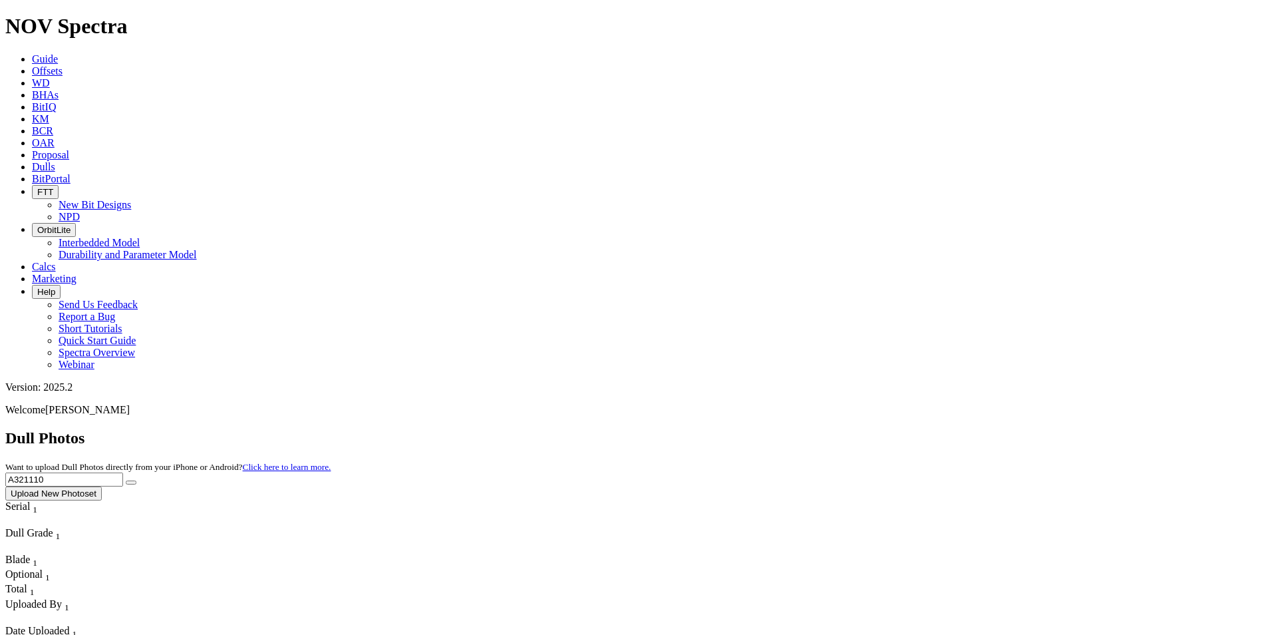
type input "A321110"
click at [136, 480] on button "submit" at bounding box center [131, 482] width 11 height 4
